Goal: Task Accomplishment & Management: Manage account settings

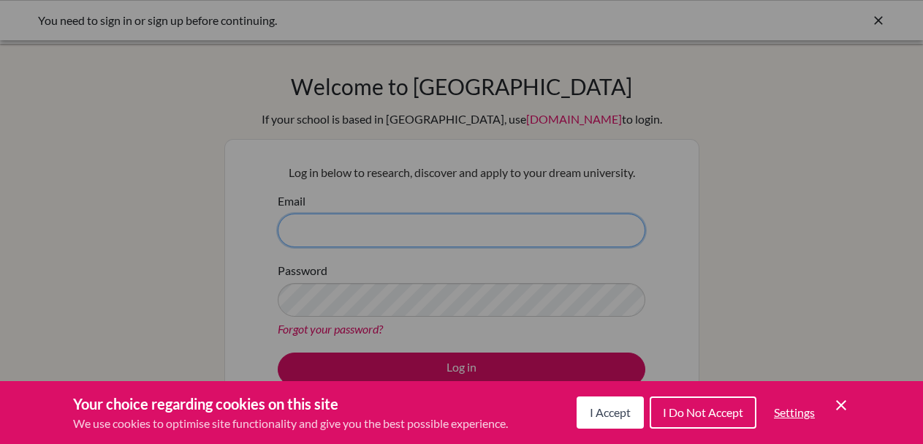
type input "[EMAIL_ADDRESS][DOMAIN_NAME]"
click at [837, 402] on icon "Save and close" at bounding box center [841, 405] width 10 height 10
type input "[EMAIL_ADDRESS][DOMAIN_NAME]"
click at [847, 406] on icon "Cookie Control Close Icon" at bounding box center [841, 405] width 18 height 18
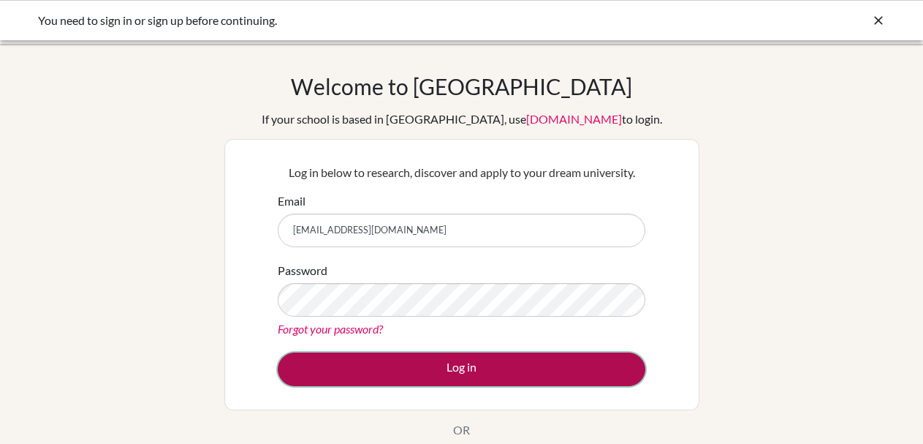
click at [612, 379] on button "Log in" at bounding box center [462, 369] width 368 height 34
